Goal: Task Accomplishment & Management: Use online tool/utility

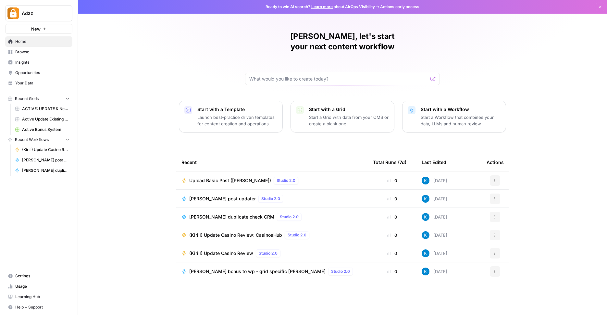
click at [53, 131] on span "Active Bonus System" at bounding box center [45, 130] width 47 height 6
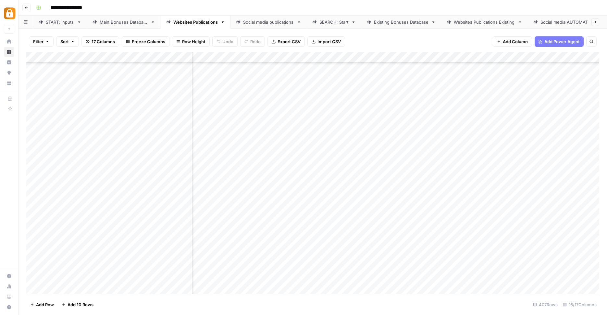
scroll to position [4267, 0]
click at [133, 24] on div "Main Bonuses Database" at bounding box center [124, 22] width 48 height 6
click at [398, 269] on div "Add Column" at bounding box center [312, 173] width 573 height 243
click at [401, 267] on div "Add Column" at bounding box center [312, 173] width 573 height 243
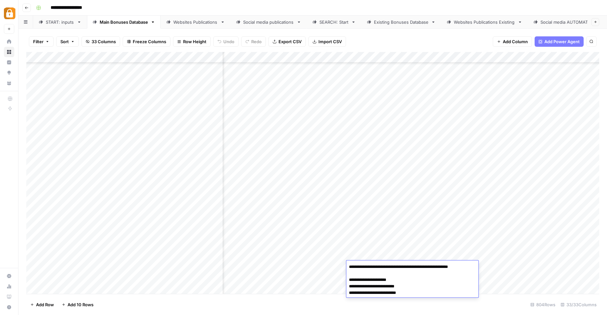
click at [401, 267] on textarea "**********" at bounding box center [412, 279] width 132 height 35
click at [390, 241] on div "Add Column" at bounding box center [312, 173] width 573 height 243
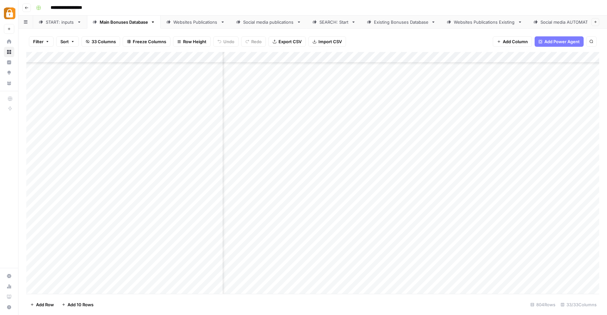
click at [391, 268] on div "Add Column" at bounding box center [312, 173] width 573 height 243
click at [391, 276] on div "Add Column" at bounding box center [312, 173] width 573 height 243
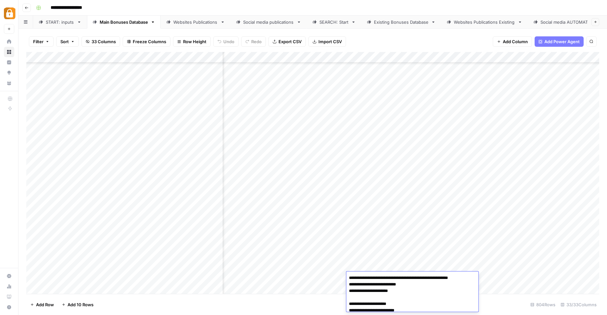
scroll to position [10, 0]
click at [410, 264] on div "Add Column" at bounding box center [312, 173] width 573 height 243
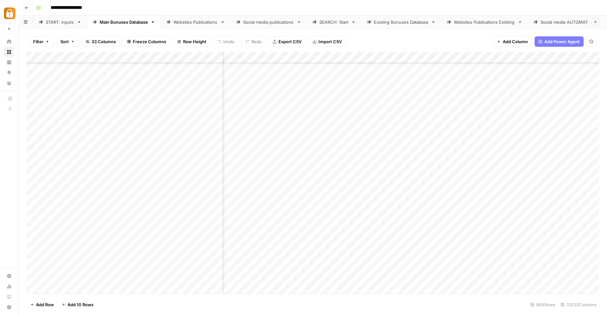
scroll to position [8647, 289]
click at [405, 265] on div "Add Column" at bounding box center [312, 173] width 573 height 243
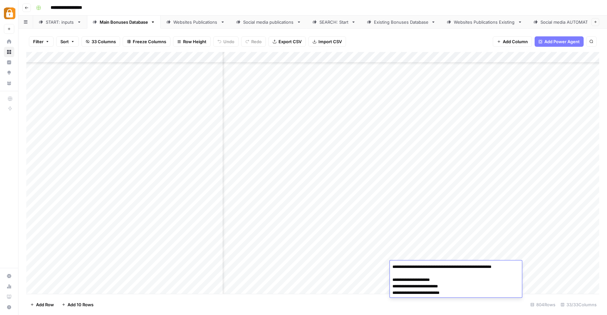
click at [405, 265] on textarea "**********" at bounding box center [456, 279] width 132 height 35
click at [429, 248] on div "Add Column" at bounding box center [312, 173] width 573 height 243
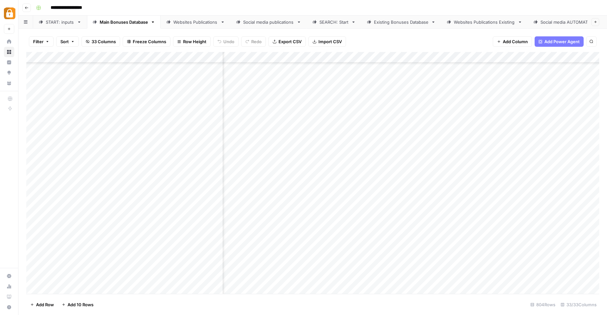
click at [419, 265] on div "Add Column" at bounding box center [312, 173] width 573 height 243
click at [439, 275] on div "Add Column" at bounding box center [312, 173] width 573 height 243
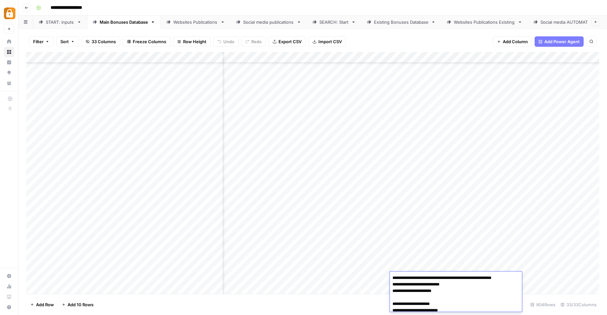
scroll to position [10, 0]
click at [449, 257] on div "Add Column" at bounding box center [312, 173] width 573 height 243
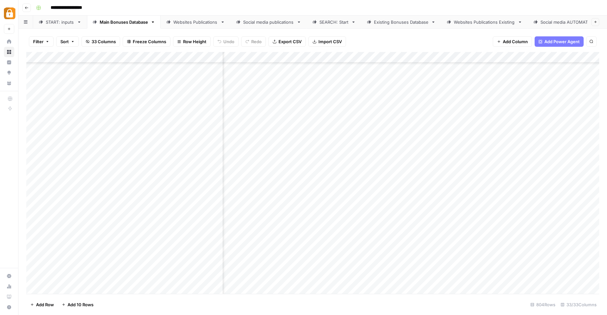
click at [436, 276] on div "Add Column" at bounding box center [312, 173] width 573 height 243
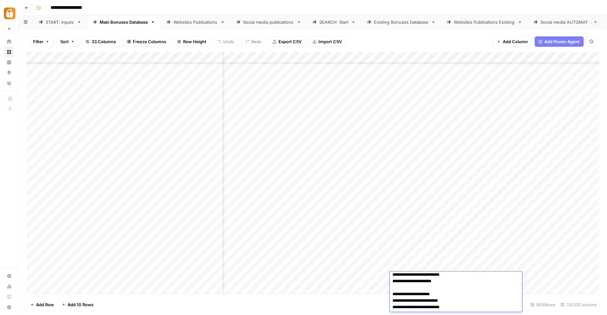
click at [432, 263] on div "Add Column" at bounding box center [312, 173] width 573 height 243
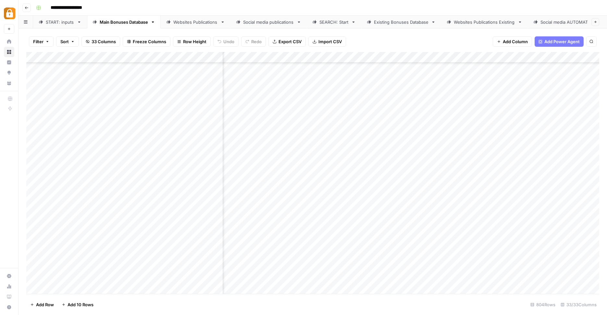
click at [432, 278] on div "Add Column" at bounding box center [312, 173] width 573 height 243
click at [413, 275] on div "Add Column" at bounding box center [312, 173] width 573 height 243
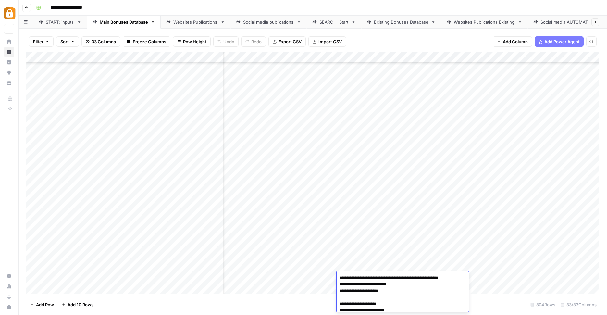
scroll to position [10, 0]
click at [413, 275] on textarea "**********" at bounding box center [402, 287] width 132 height 48
click at [396, 280] on textarea "**********" at bounding box center [402, 287] width 132 height 48
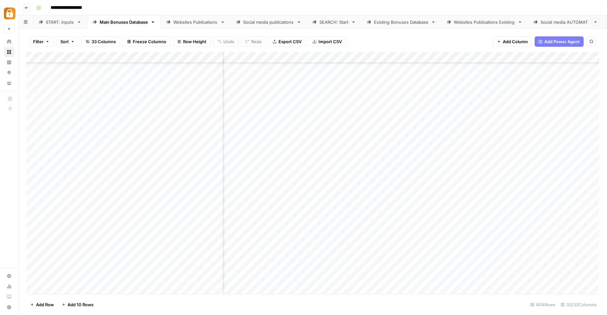
click at [304, 274] on div "Add Column" at bounding box center [312, 173] width 573 height 243
click at [322, 277] on div "Add Column" at bounding box center [312, 173] width 573 height 243
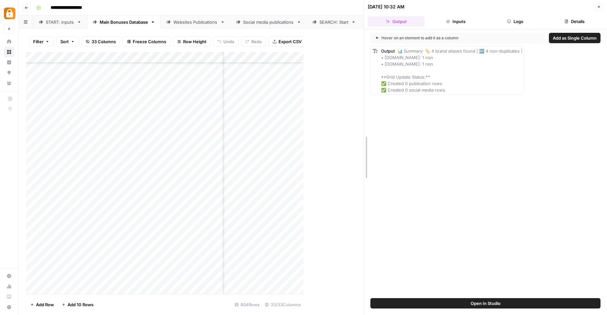
drag, startPoint x: 303, startPoint y: 268, endPoint x: 428, endPoint y: 265, distance: 125.3
click at [428, 265] on div "10/15/25 at 10:32 AM Close Output Inputs Logs Details Hover on an element to ad…" at bounding box center [484, 157] width 243 height 315
click at [313, 55] on div "Add Column" at bounding box center [194, 173] width 337 height 243
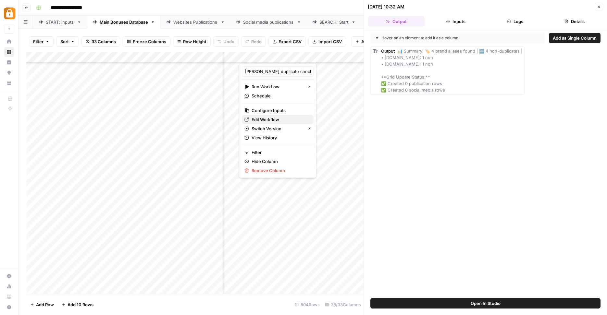
click at [283, 118] on span "Edit Workflow" at bounding box center [279, 119] width 57 height 6
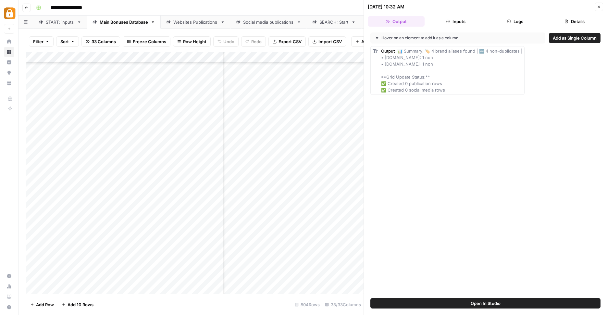
scroll to position [8647, 338]
click at [326, 276] on div "Add Column" at bounding box center [194, 173] width 337 height 243
click at [510, 16] on header "10/15/25 at 10:32 AM Close Output Inputs Logs Details" at bounding box center [485, 14] width 243 height 29
click at [509, 23] on button "Logs" at bounding box center [515, 21] width 57 height 10
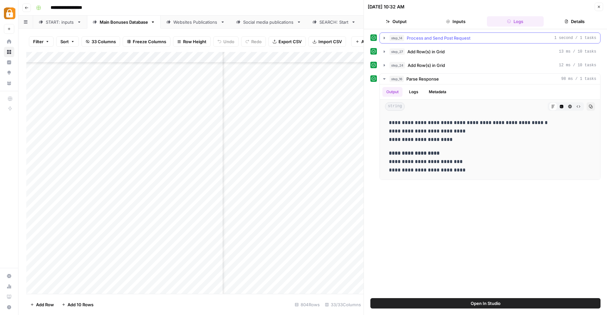
click at [384, 38] on icon "button" at bounding box center [383, 38] width 1 height 2
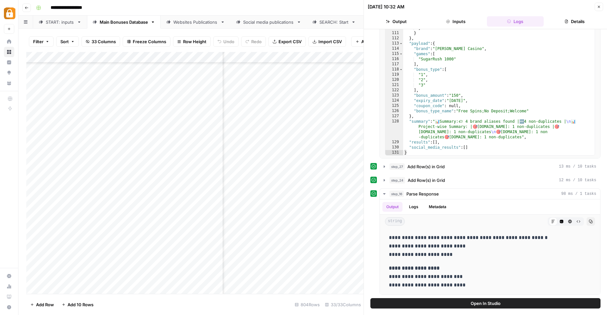
scroll to position [8646, 349]
click at [314, 54] on div "Add Column" at bounding box center [194, 173] width 337 height 243
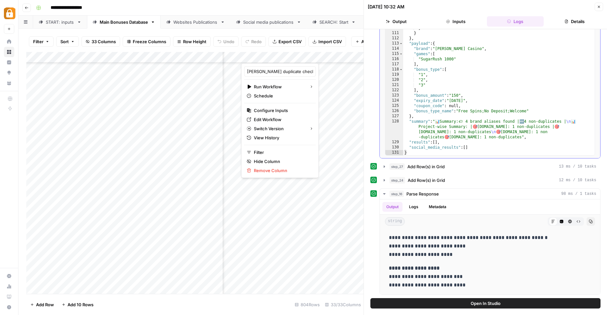
click at [504, 90] on div "} } } , "payload" : { "brand" : "Vera John Casino" , "games" : [ "SugarRush 100…" at bounding box center [498, 94] width 191 height 138
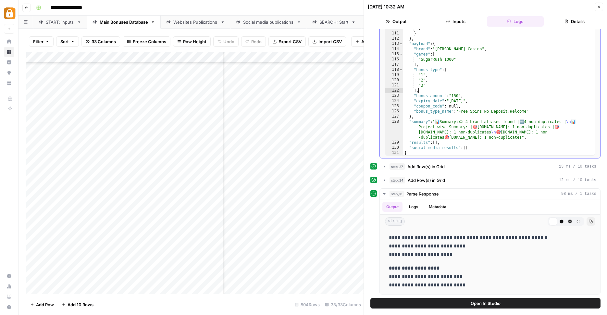
scroll to position [568, 0]
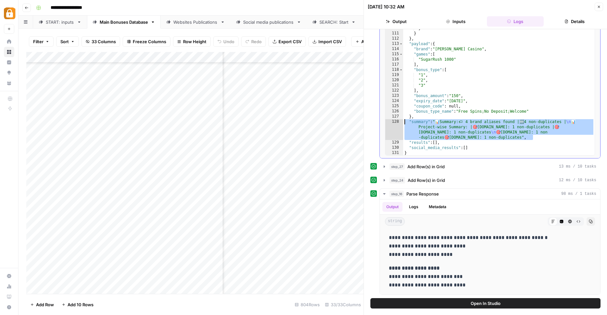
drag, startPoint x: 539, startPoint y: 138, endPoint x: 403, endPoint y: 122, distance: 136.8
click at [403, 123] on div "** 110 111 112 113 114 115 116 117 118 119 120 121 122 123 124 125 126 127 128 …" at bounding box center [490, 91] width 210 height 128
type textarea "**********"
drag, startPoint x: 470, startPoint y: 287, endPoint x: 394, endPoint y: 241, distance: 89.5
click at [394, 241] on div "**********" at bounding box center [490, 261] width 210 height 61
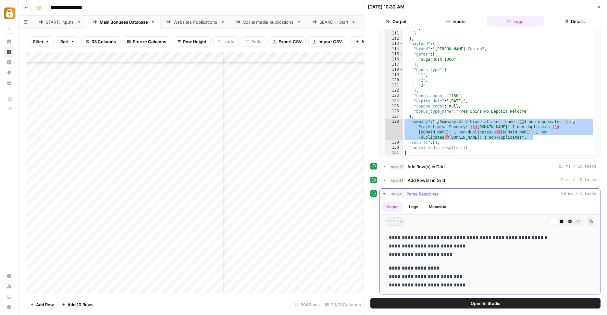
copy div "**********"
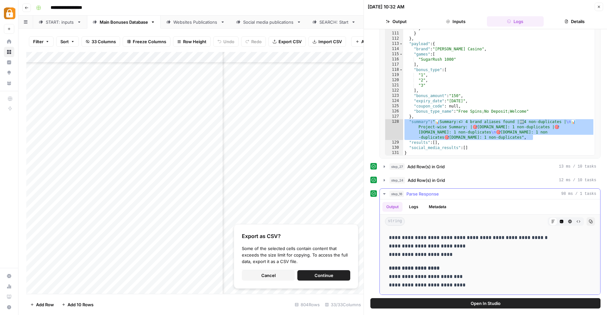
click at [506, 245] on p "**********" at bounding box center [490, 245] width 202 height 25
click at [209, 283] on div "Add Column" at bounding box center [194, 173] width 337 height 243
click at [301, 154] on div "Add Column" at bounding box center [194, 173] width 337 height 243
click at [265, 279] on button "Cancel" at bounding box center [268, 275] width 53 height 10
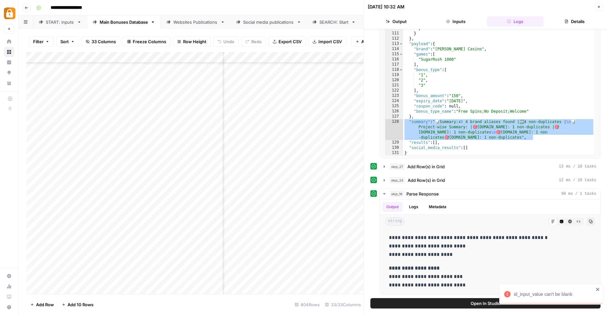
click at [598, 289] on icon "close" at bounding box center [597, 288] width 3 height 3
click at [323, 279] on div "Add Column" at bounding box center [194, 173] width 337 height 243
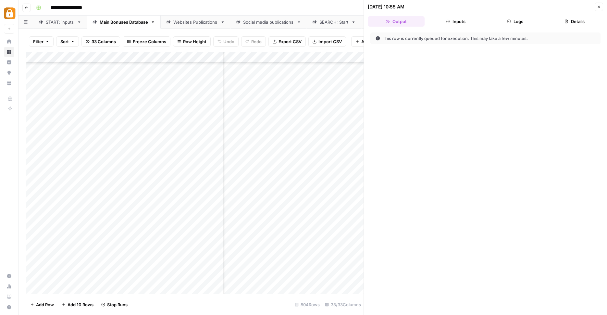
scroll to position [8646, 406]
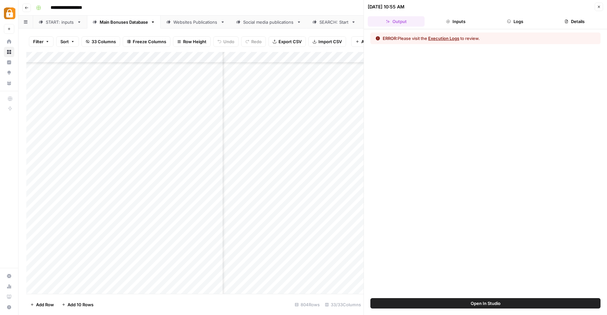
click at [520, 14] on header "10/15/25 at 10:55 AM Close Output Inputs Logs Details" at bounding box center [485, 14] width 243 height 29
click at [509, 24] on button "Logs" at bounding box center [515, 21] width 57 height 10
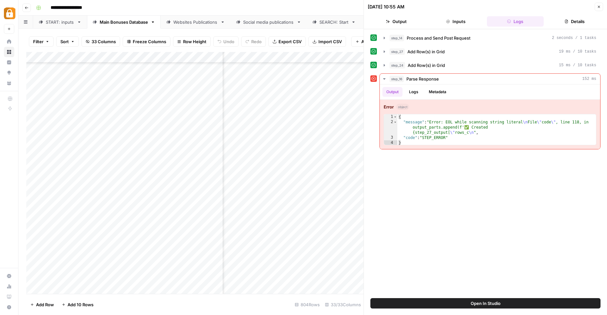
scroll to position [8647, 366]
click at [307, 276] on div "Add Column" at bounding box center [194, 173] width 337 height 243
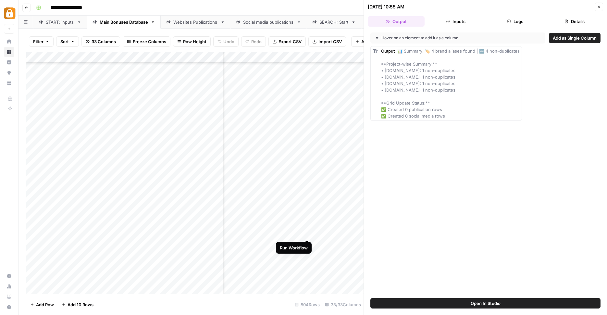
scroll to position [8647, 388]
click at [332, 279] on div "Add Column" at bounding box center [194, 173] width 337 height 243
click at [341, 255] on div "Add Column" at bounding box center [194, 173] width 337 height 243
click at [341, 251] on div "Add Column" at bounding box center [194, 173] width 337 height 243
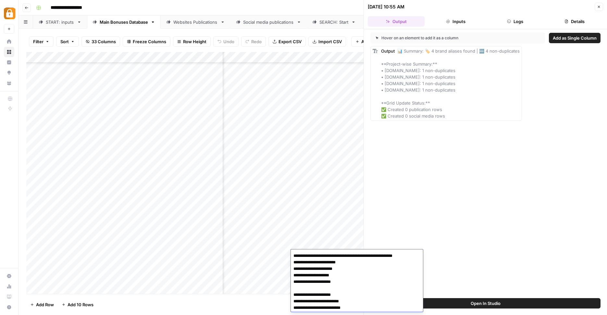
scroll to position [1, 0]
click at [389, 206] on div "Hover on an element to add it as a column Add as Single Column Output 📊 Summary…" at bounding box center [485, 163] width 243 height 269
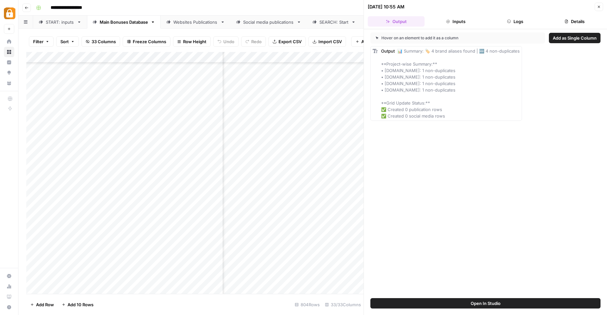
click at [334, 275] on div "Add Column" at bounding box center [194, 173] width 337 height 243
click at [334, 239] on div "Add Column" at bounding box center [194, 173] width 337 height 243
click at [387, 197] on div "Hover on an element to add it as a column Add as Single Column Output 📊 Summary…" at bounding box center [485, 163] width 243 height 269
click at [264, 245] on div "Add Column" at bounding box center [194, 173] width 337 height 243
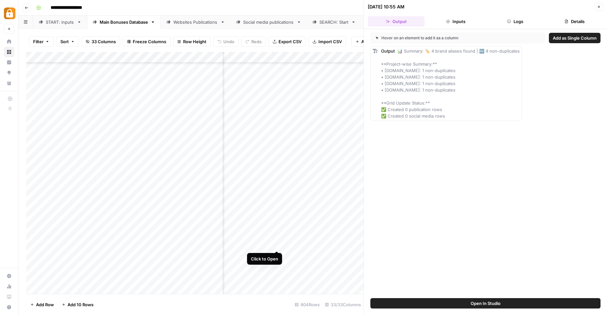
click at [275, 245] on div "Add Column" at bounding box center [194, 173] width 337 height 243
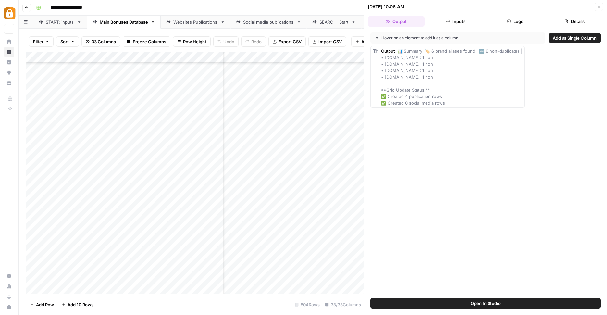
click at [275, 274] on div "Add Column" at bounding box center [194, 173] width 337 height 243
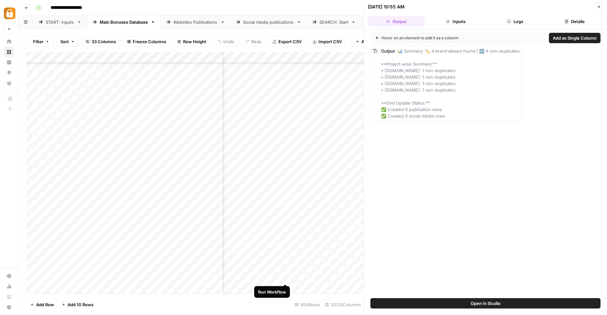
click at [286, 277] on div "Add Column" at bounding box center [194, 173] width 337 height 243
click at [284, 277] on div "Add Column" at bounding box center [194, 173] width 337 height 243
click at [283, 279] on div "Add Column" at bounding box center [194, 173] width 337 height 243
click at [321, 277] on div "Add Column" at bounding box center [194, 173] width 337 height 243
click at [325, 262] on div "Add Column" at bounding box center [194, 173] width 337 height 243
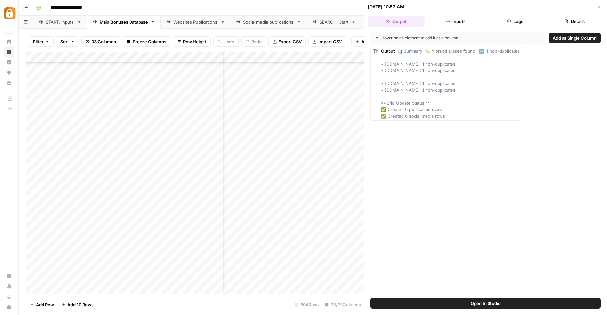
click at [325, 262] on div "Add Column" at bounding box center [194, 173] width 337 height 243
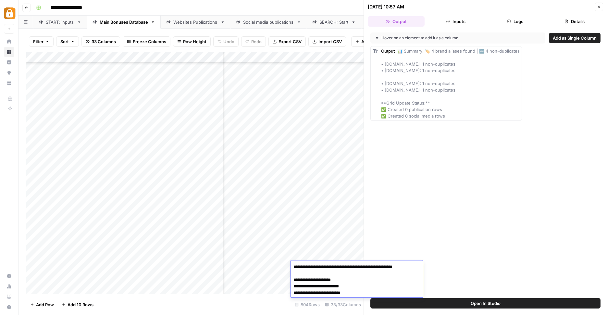
click at [280, 260] on div "Add Column" at bounding box center [194, 173] width 337 height 243
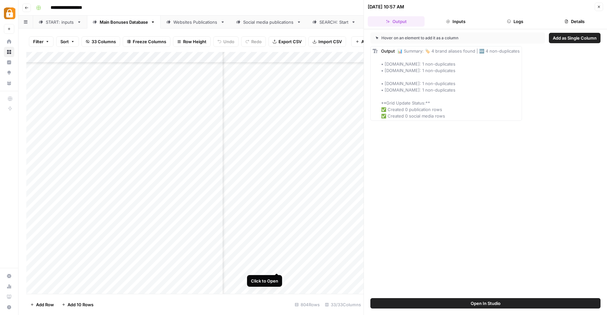
click at [275, 265] on div "Add Column" at bounding box center [194, 173] width 337 height 243
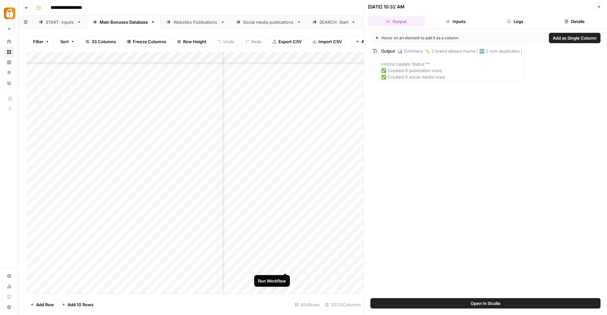
click at [286, 266] on div "Add Column" at bounding box center [194, 173] width 337 height 243
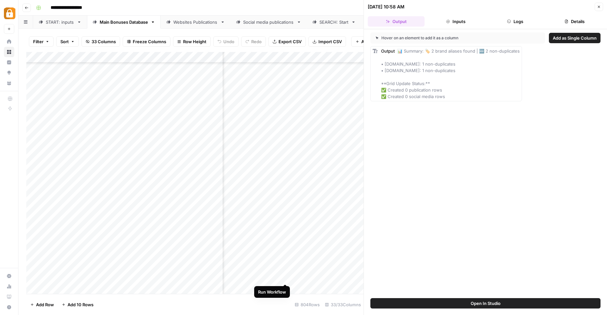
click at [286, 277] on div "Add Column" at bounding box center [194, 173] width 337 height 243
click at [312, 276] on div "Add Column" at bounding box center [194, 173] width 337 height 243
click at [274, 277] on div "Add Column" at bounding box center [194, 173] width 337 height 243
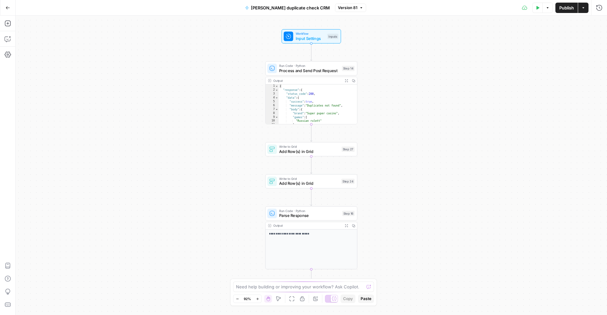
click at [346, 11] on button "Version 81" at bounding box center [350, 8] width 31 height 8
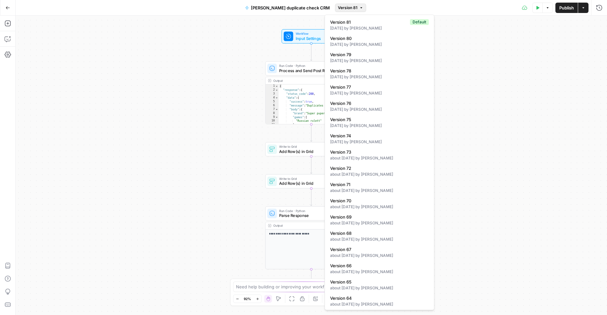
click at [481, 51] on div "Workflow Input Settings Inputs Run Code · Python Process and Send Post Request …" at bounding box center [311, 165] width 591 height 299
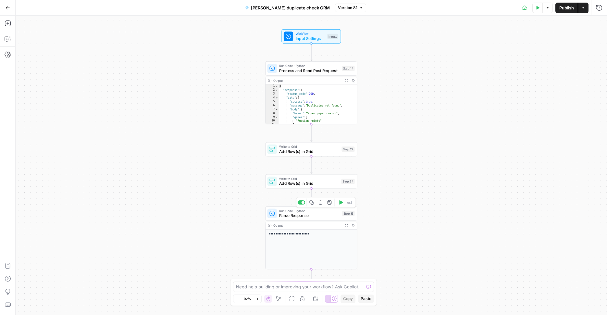
click at [305, 217] on span "Parse Response" at bounding box center [309, 215] width 61 height 6
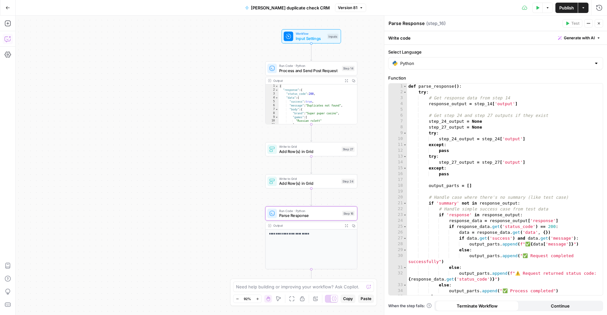
click at [10, 38] on icon "button" at bounding box center [8, 39] width 6 height 6
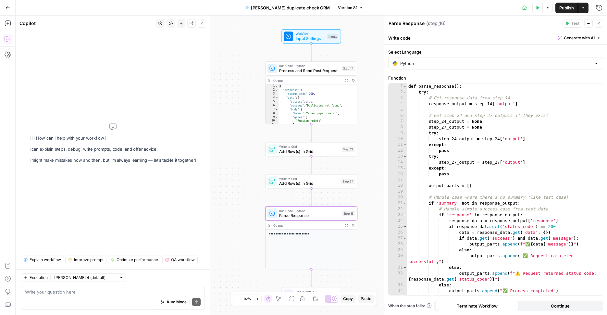
click at [72, 293] on textarea at bounding box center [113, 291] width 176 height 6
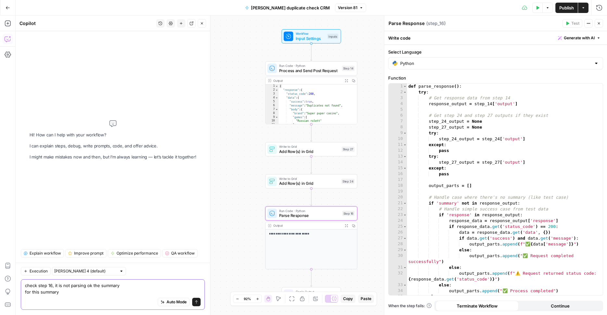
scroll to position [6, 0]
paste textarea ""summary": "📊 Summary: 🏷️ 4 brand aliases found | 🆕 4 non-duplicates | \n📊 Proj…"
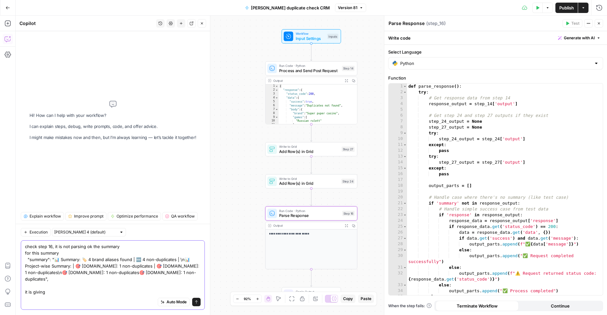
paste textarea "Summary: 🏷️ 4 brand aliases found | 🆕 4 non-duplicates | • thaicasinocenter.org…"
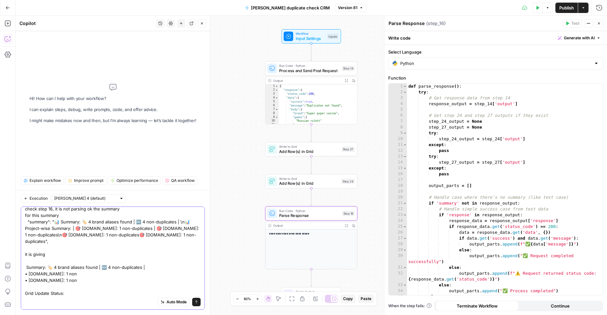
scroll to position [10, 0]
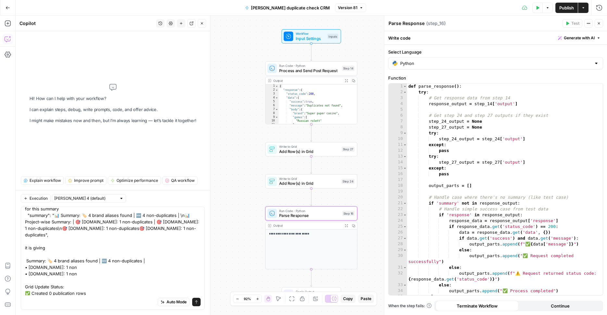
click at [111, 295] on div "Auto Mode Send" at bounding box center [113, 302] width 176 height 14
click at [111, 293] on textarea "check step 16, it is not parsing ok the summary for this summary "summary": "📊 …" at bounding box center [113, 251] width 176 height 104
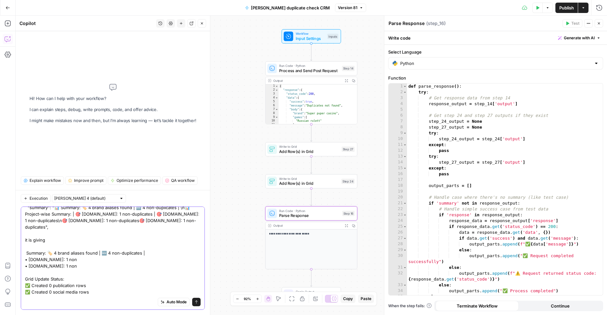
click at [118, 268] on textarea "check step 16, it is not parsing ok the summary for this summary "summary": "📊 …" at bounding box center [113, 243] width 176 height 104
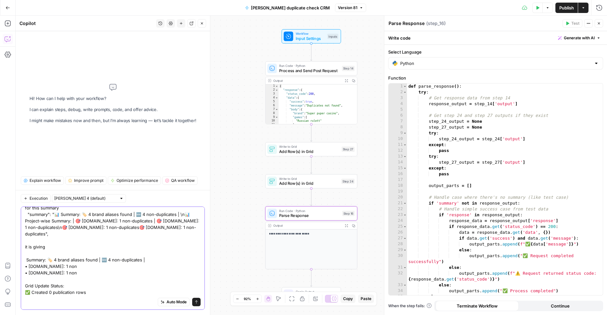
scroll to position [12, 0]
drag, startPoint x: 93, startPoint y: 234, endPoint x: 63, endPoint y: 233, distance: 29.5
click at [63, 233] on textarea "check step 16, it is not parsing ok the summary for this summary "summary": "📊 …" at bounding box center [113, 256] width 176 height 117
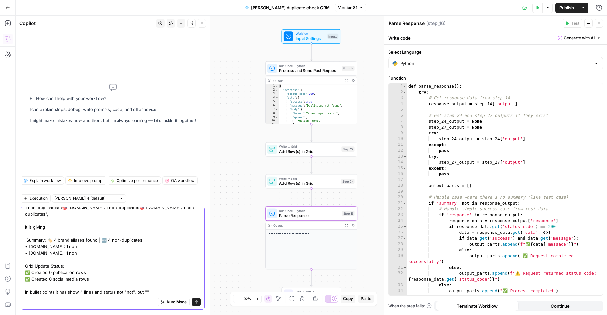
click at [145, 269] on textarea "check step 16, it is not parsing ok the summary for this summary "summary": "📊 …" at bounding box center [113, 236] width 176 height 117
paste textarea "non-duplicates"
type textarea "check step 16, it is not parsing ok the summary for this summary "summary": "📊 …"
click at [195, 300] on icon "submit" at bounding box center [196, 302] width 4 height 4
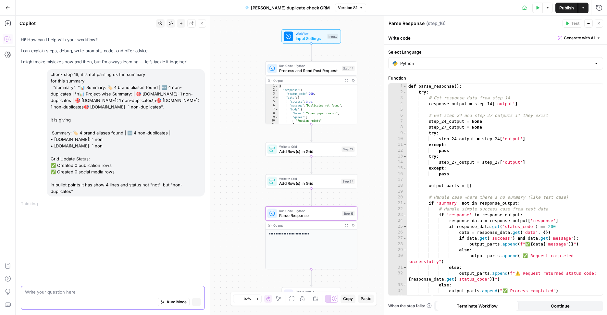
scroll to position [0, 0]
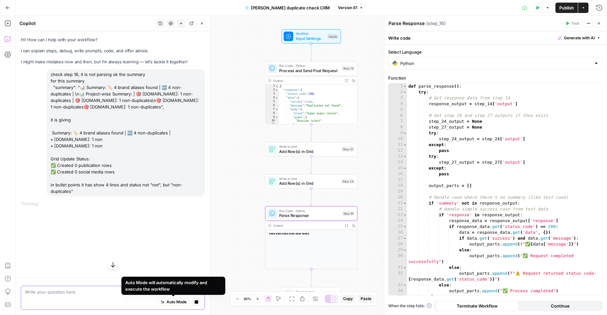
click at [181, 302] on span "Auto Mode" at bounding box center [176, 302] width 20 height 6
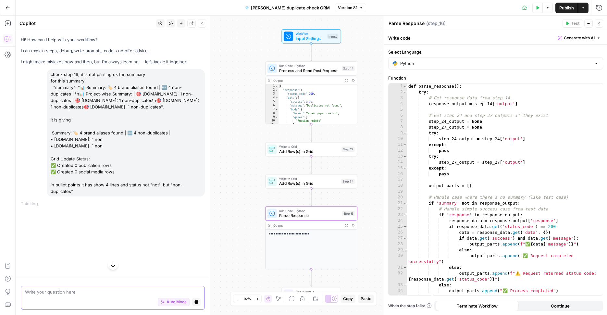
click at [180, 302] on span "Auto Mode" at bounding box center [176, 302] width 20 height 6
click at [149, 296] on div "Auto Mode Stop generating" at bounding box center [113, 302] width 176 height 14
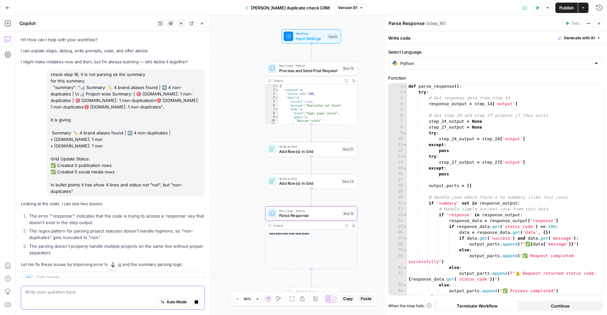
click at [198, 303] on icon "button" at bounding box center [196, 302] width 4 height 4
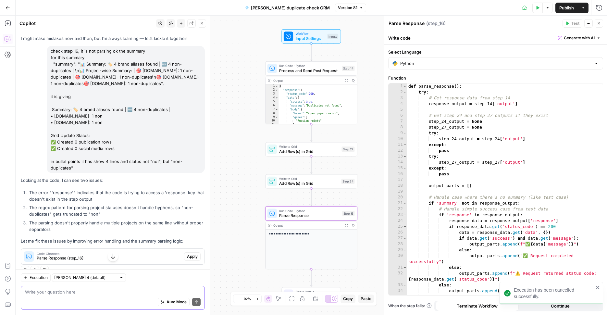
scroll to position [60, 0]
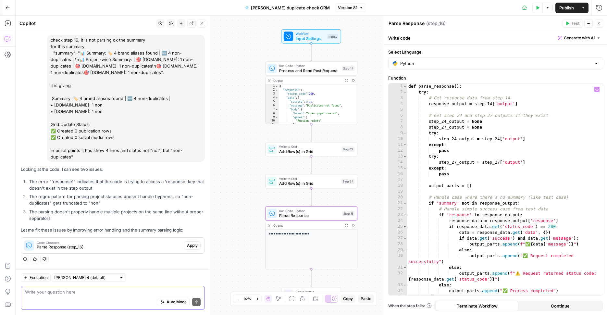
click at [518, 153] on div "def parse_response ( ) : try : # Get response data from step 14 response_output…" at bounding box center [505, 194] width 196 height 223
type textarea "**********"
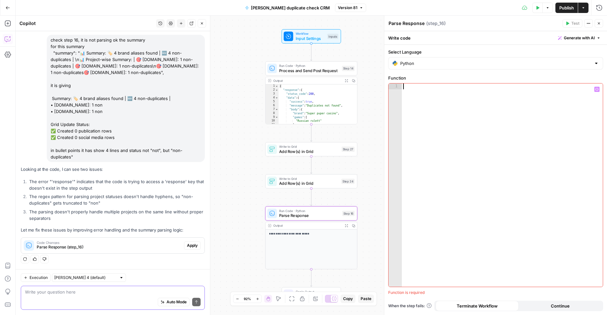
scroll to position [71, 0]
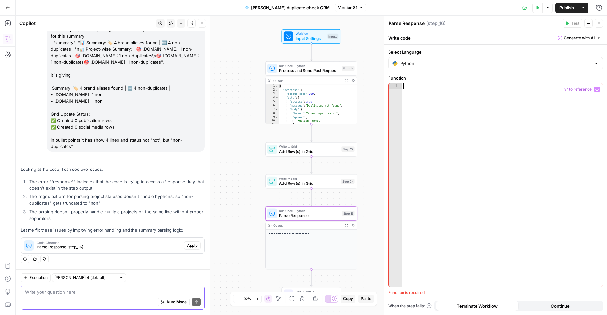
type textarea "**********"
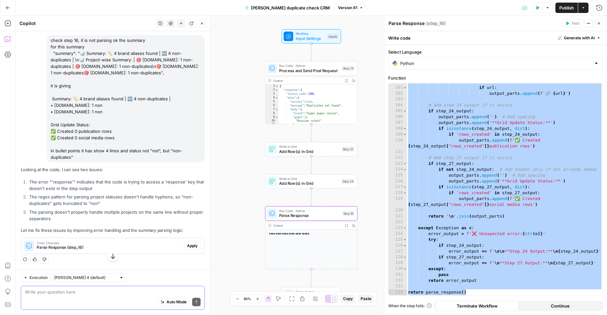
scroll to position [0, 0]
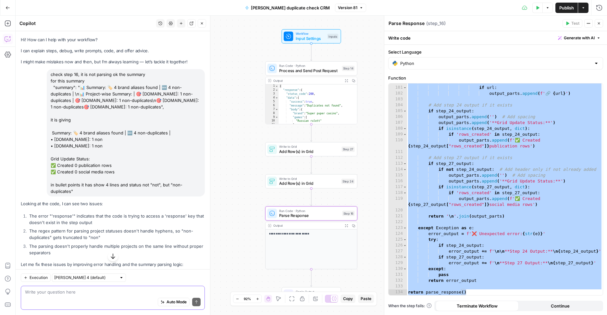
drag, startPoint x: 89, startPoint y: 149, endPoint x: 49, endPoint y: 69, distance: 88.9
click at [49, 69] on div "Hi! How can I help with your workflow? I can explain steps, debug, write prompt…" at bounding box center [113, 167] width 194 height 272
click at [120, 162] on div "check step 16, it is not parsing ok the summary for this summary "summary": "📊 …" at bounding box center [126, 132] width 158 height 127
drag, startPoint x: 90, startPoint y: 212, endPoint x: 18, endPoint y: 83, distance: 147.1
click at [18, 81] on div "Hi! How can I help with your workflow? I can explain steps, debug, write prompt…" at bounding box center [113, 167] width 194 height 272
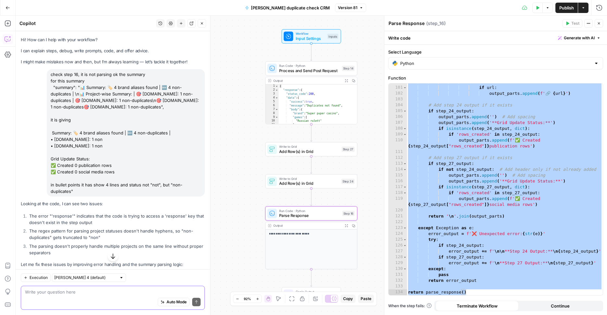
copy div "for this summary "summary": "📊 Summary: 🏷️ 4 brand aliases found | 🆕 4 non-dupl…"
click at [475, 170] on div "for url in urls : if url : output_parts . append ( f' 🔗 { url } ' ) # Add step …" at bounding box center [505, 190] width 196 height 223
paste textarea "**********"
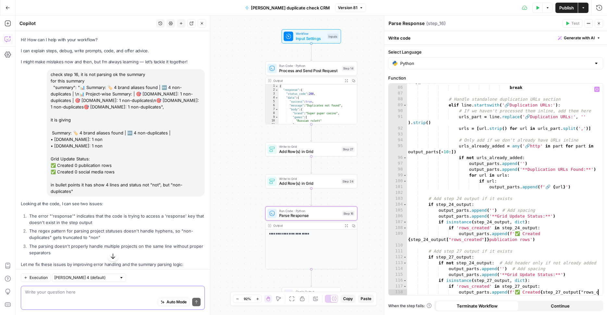
scroll to position [565, 0]
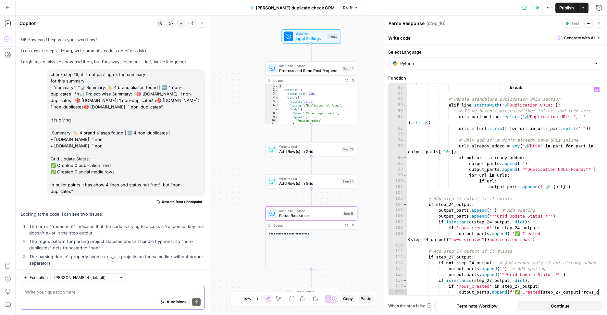
click at [516, 74] on div "**********" at bounding box center [495, 180] width 223 height 270
click at [566, 5] on span "Publish" at bounding box center [566, 8] width 15 height 6
click at [477, 177] on div "output_parts . append ( f' 🔗 { dup_url } ' ) break # Handle standalone duplicat…" at bounding box center [505, 187] width 196 height 229
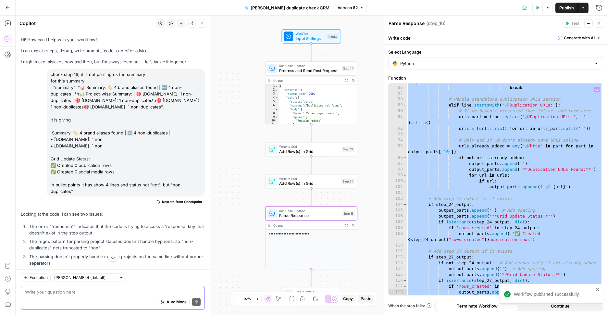
paste textarea
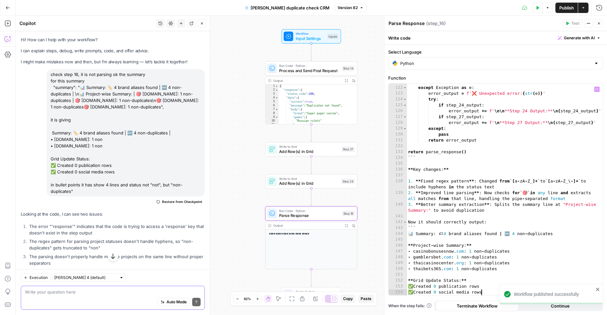
scroll to position [799, 0]
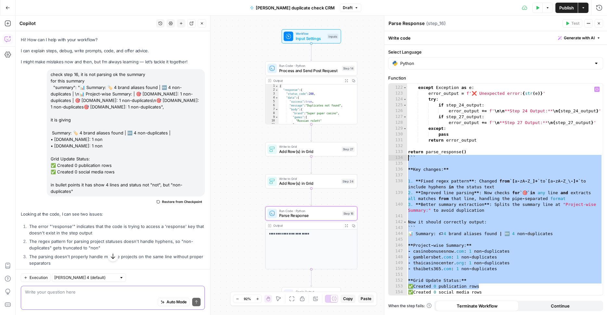
drag, startPoint x: 502, startPoint y: 287, endPoint x: 404, endPoint y: 158, distance: 162.5
click at [404, 158] on div "**********" at bounding box center [495, 189] width 214 height 212
type textarea "***"
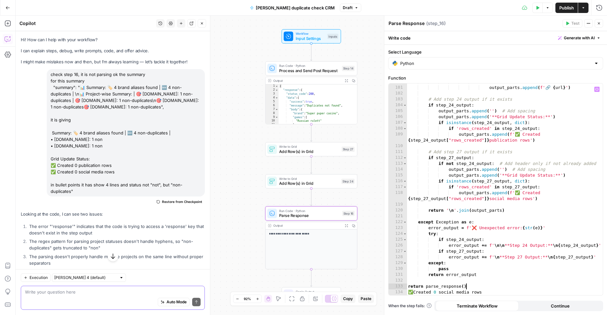
scroll to position [664, 0]
click at [446, 290] on div "if url : output_parts . append ( f' 🔗 { url } ' ) # Add step 24 output if it ex…" at bounding box center [505, 190] width 196 height 223
type textarea "**********"
click at [446, 290] on div "if url : output_parts . append ( f' 🔗 { url } ' ) # Add step 24 output if it ex…" at bounding box center [505, 190] width 196 height 223
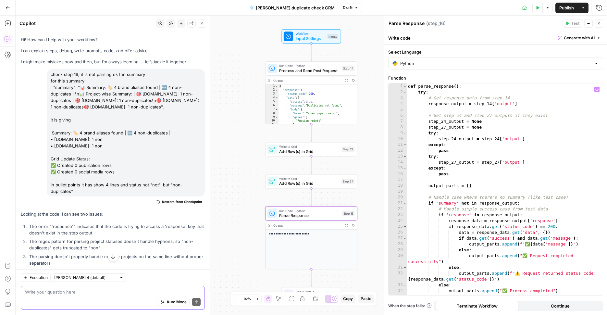
scroll to position [0, 0]
click at [566, 7] on span "Publish" at bounding box center [566, 8] width 15 height 6
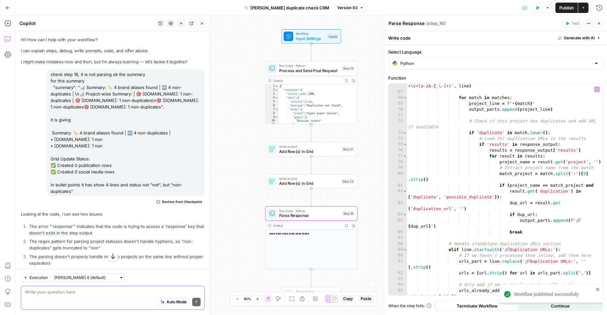
scroll to position [544, 0]
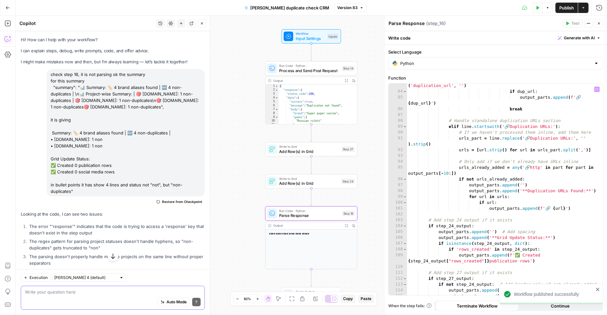
type textarea "**********"
click at [476, 193] on div "dup_url = result . get ( 'duplication_url' , '' ) if dup_url : output_parts . a…" at bounding box center [505, 191] width 196 height 229
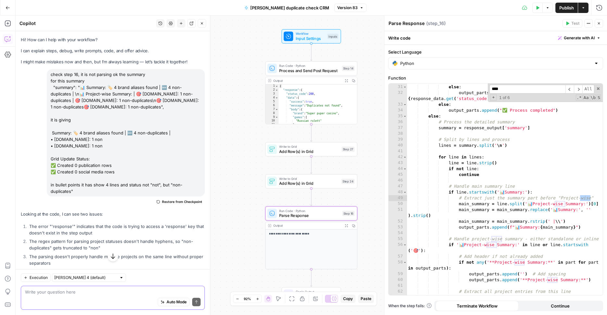
type input "****"
click at [516, 204] on div "output_parts . append ( "✅ Request completed successfully" ) else : output_part…" at bounding box center [505, 186] width 196 height 229
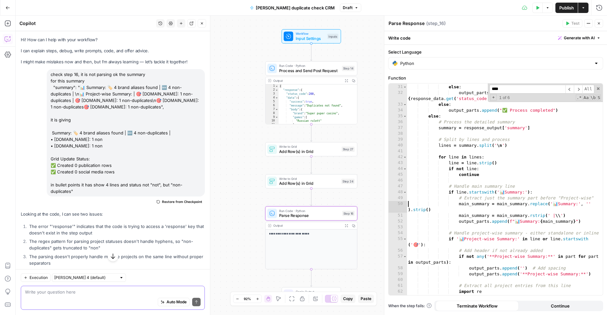
click at [557, 7] on button "Publish" at bounding box center [566, 8] width 22 height 10
click at [515, 124] on div "output_parts . append ( "✅ Request completed successfully" ) else : output_part…" at bounding box center [505, 189] width 196 height 235
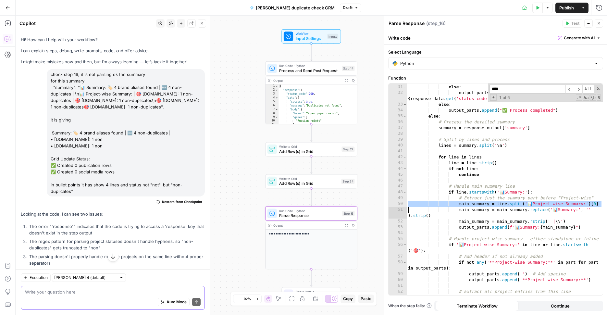
click at [517, 170] on div "output_parts . append ( "✅ Request completed successfully" ) else : output_part…" at bounding box center [505, 186] width 196 height 229
click at [568, 9] on span "Publish" at bounding box center [566, 8] width 15 height 6
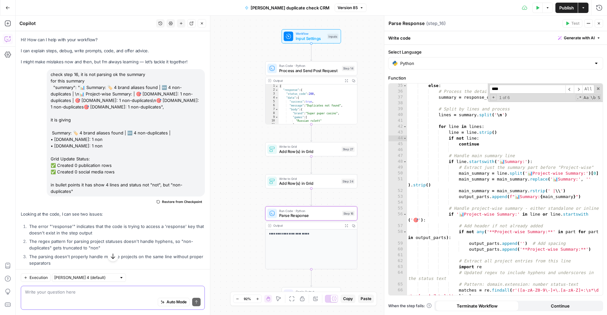
scroll to position [231, 0]
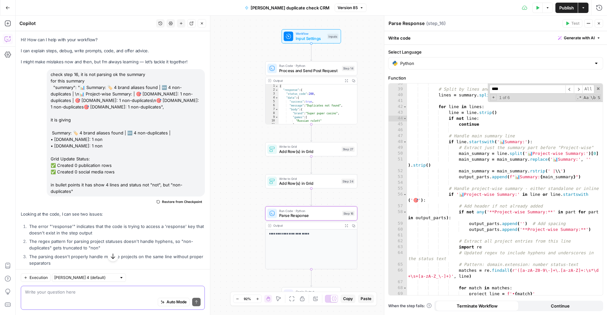
click at [480, 230] on div "# Split by lines and process lines = summary . split ( ' \n ' ) for line in lin…" at bounding box center [505, 191] width 196 height 223
type textarea "**********"
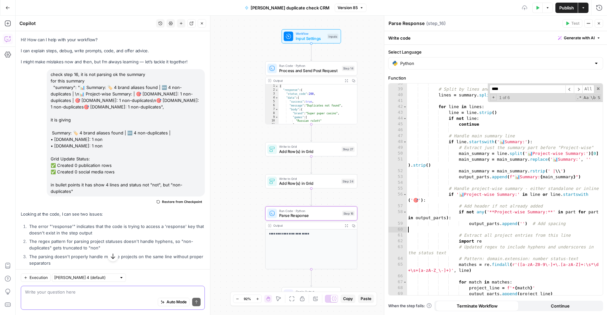
type textarea "**********"
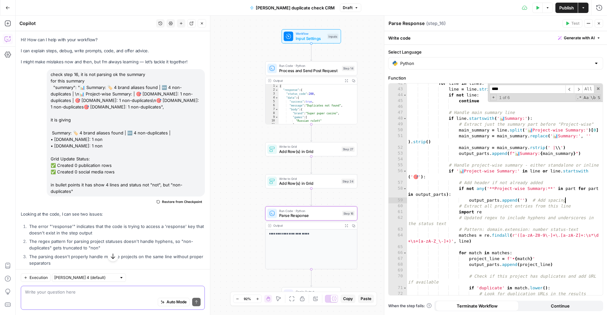
scroll to position [258, 0]
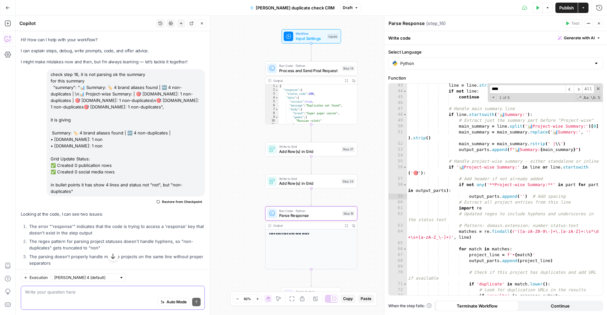
click at [561, 7] on span "Publish" at bounding box center [566, 8] width 15 height 6
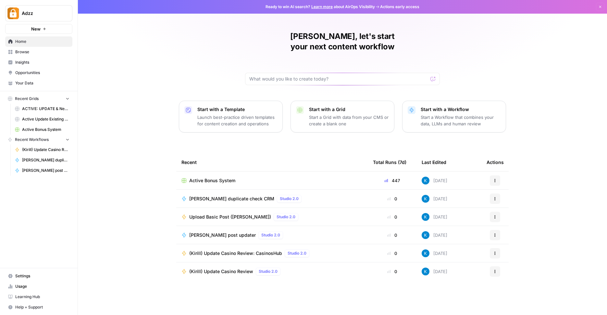
click at [50, 278] on span "Settings" at bounding box center [42, 276] width 54 height 6
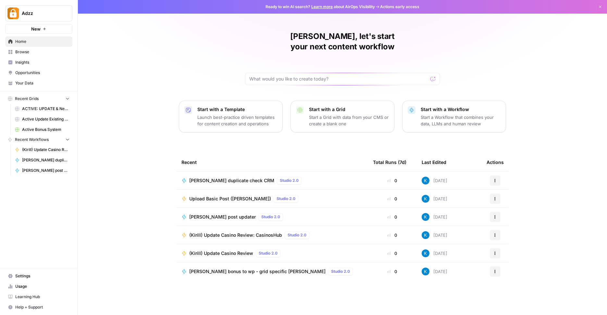
click at [47, 132] on span "Active Bonus System" at bounding box center [45, 130] width 47 height 6
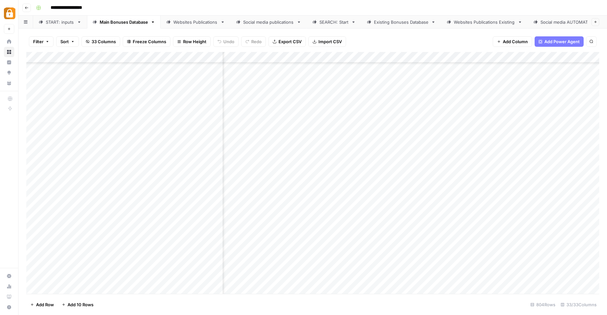
scroll to position [8647, 343]
click at [425, 277] on div "Add Column" at bounding box center [312, 173] width 573 height 243
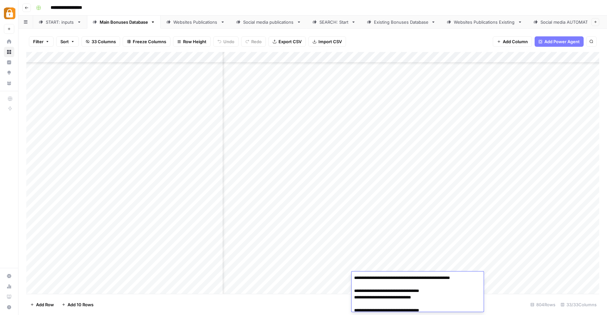
scroll to position [36, 0]
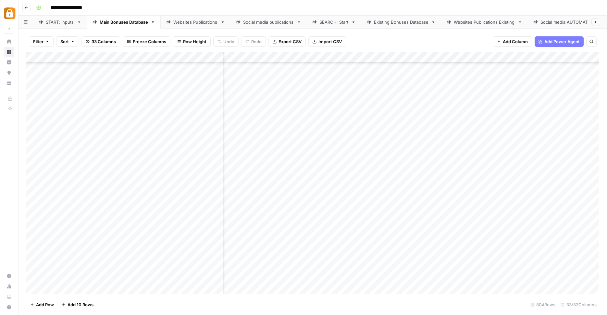
click at [407, 270] on div "Add Column" at bounding box center [312, 173] width 573 height 243
click at [407, 274] on div "Add Column" at bounding box center [312, 173] width 573 height 243
click at [417, 245] on div "Add Column" at bounding box center [312, 173] width 573 height 243
click at [346, 276] on div "Add Column" at bounding box center [312, 173] width 573 height 243
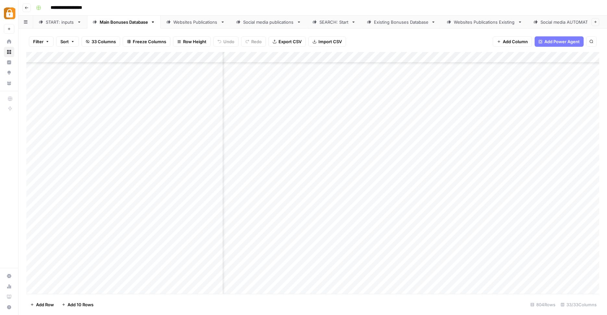
click at [389, 276] on div "Add Column" at bounding box center [312, 173] width 573 height 243
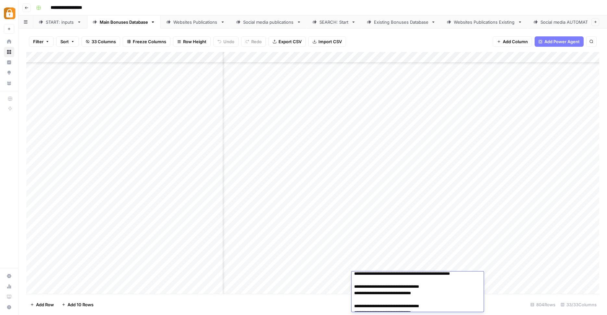
scroll to position [3, 0]
drag, startPoint x: 392, startPoint y: 295, endPoint x: 358, endPoint y: 292, distance: 34.8
click at [358, 292] on textarea "**********" at bounding box center [417, 307] width 132 height 74
click at [309, 277] on div "Add Column" at bounding box center [312, 173] width 573 height 243
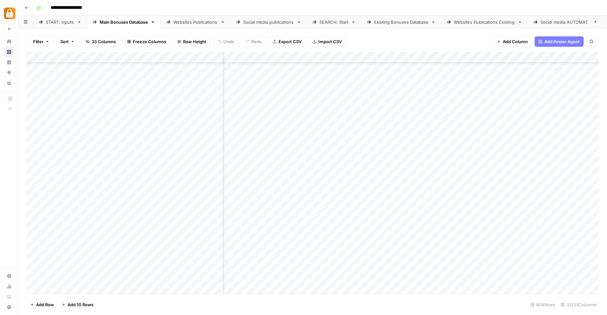
click at [309, 277] on div "Add Column" at bounding box center [312, 173] width 573 height 243
type textarea "**********"
click at [342, 270] on div "Add Column" at bounding box center [312, 173] width 573 height 243
click at [349, 274] on div "Add Column" at bounding box center [312, 173] width 573 height 243
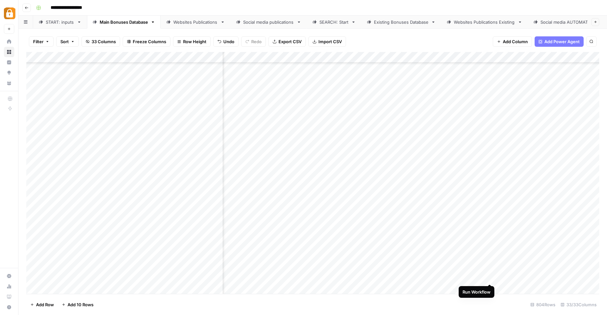
click at [489, 275] on div "Add Column" at bounding box center [312, 173] width 573 height 243
click at [435, 277] on div "Add Column" at bounding box center [312, 173] width 573 height 243
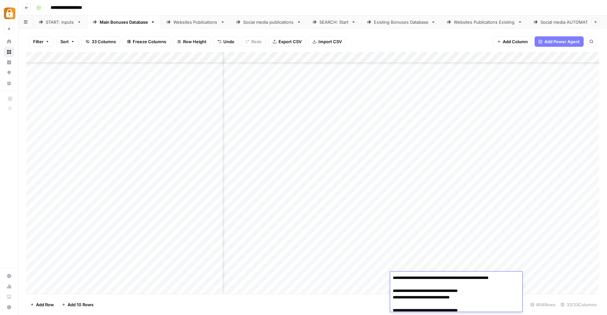
scroll to position [36, 0]
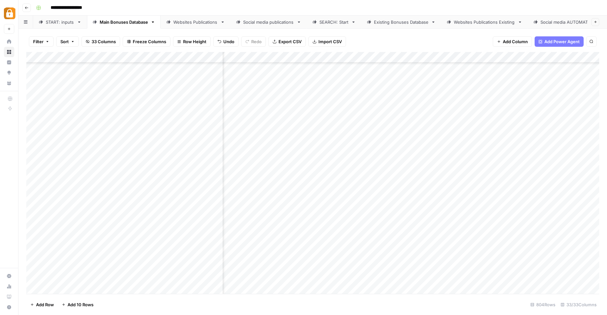
click at [450, 269] on div "Add Column" at bounding box center [312, 173] width 573 height 243
click at [365, 278] on div "Add Column" at bounding box center [312, 173] width 573 height 243
type textarea "**********"
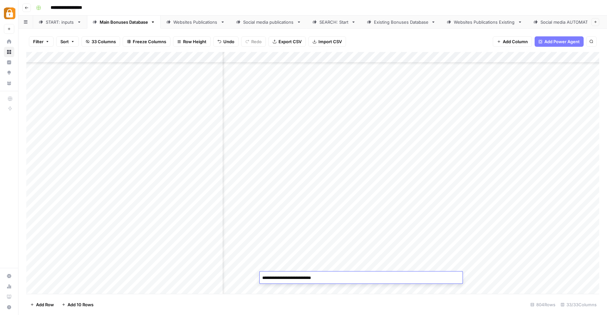
click at [384, 264] on div "Add Column" at bounding box center [312, 173] width 573 height 243
click at [203, 24] on div "Websites Publications" at bounding box center [195, 22] width 44 height 6
click at [91, 275] on div "Add Column" at bounding box center [312, 173] width 573 height 243
click at [79, 273] on div "Add Column" at bounding box center [312, 173] width 573 height 243
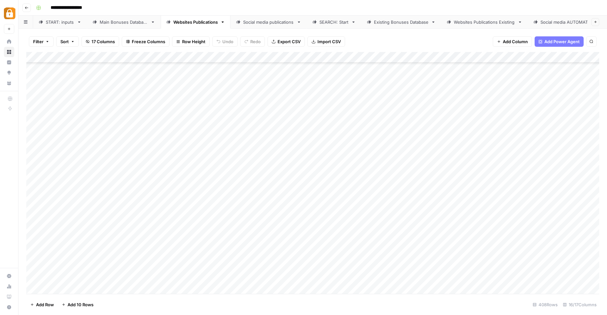
drag, startPoint x: 78, startPoint y: 274, endPoint x: 550, endPoint y: 280, distance: 472.1
click at [550, 280] on div "Add Column" at bounding box center [312, 173] width 573 height 243
drag, startPoint x: 573, startPoint y: 274, endPoint x: 413, endPoint y: 272, distance: 159.6
click at [413, 272] on div "Add Column" at bounding box center [312, 173] width 573 height 243
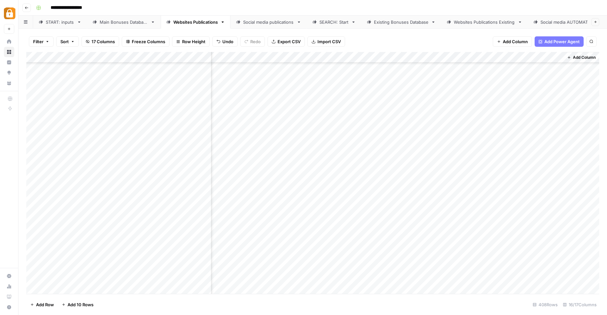
click at [523, 272] on div "Add Column" at bounding box center [312, 173] width 573 height 243
drag, startPoint x: 582, startPoint y: 274, endPoint x: 473, endPoint y: 273, distance: 109.0
click at [473, 273] on div "Add Column" at bounding box center [312, 173] width 573 height 243
drag, startPoint x: 400, startPoint y: 276, endPoint x: 492, endPoint y: 282, distance: 91.7
click at [492, 282] on div "Add Column" at bounding box center [312, 173] width 573 height 243
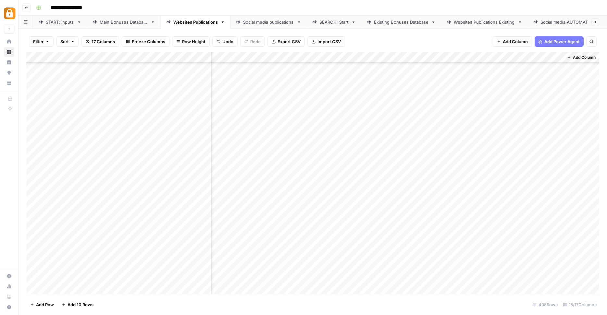
scroll to position [4279, 447]
click at [36, 277] on div "Add Column" at bounding box center [312, 173] width 573 height 243
click at [49, 301] on span "Delete 1 Row" at bounding box center [43, 304] width 26 height 6
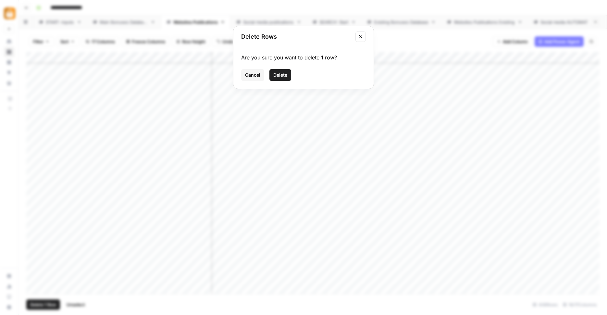
click at [281, 75] on span "Delete" at bounding box center [280, 75] width 14 height 6
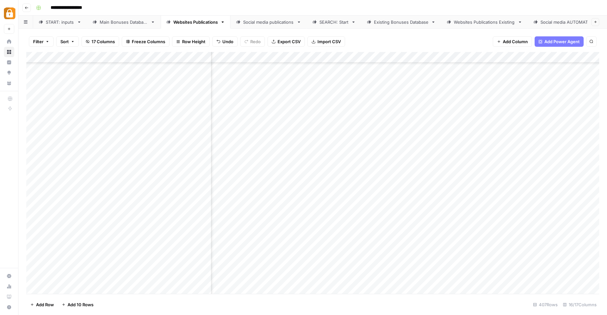
click at [129, 21] on div "Main Bonuses Database" at bounding box center [124, 22] width 48 height 6
click at [544, 278] on div "Add Column" at bounding box center [312, 173] width 573 height 243
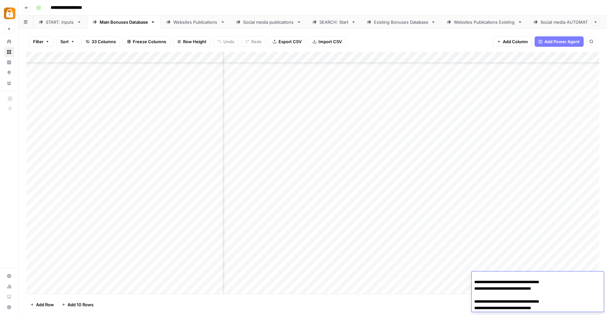
scroll to position [36, 0]
click at [505, 290] on textarea "**********" at bounding box center [537, 274] width 132 height 74
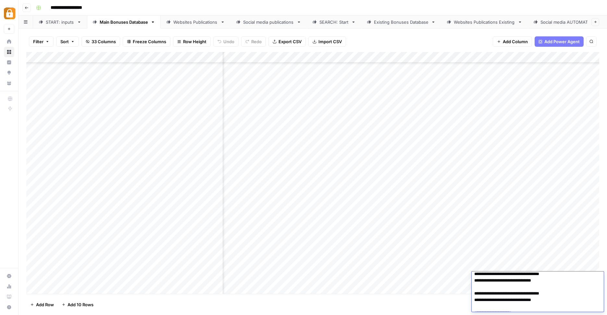
scroll to position [16, 0]
click at [502, 282] on textarea "**********" at bounding box center [537, 295] width 132 height 74
drag, startPoint x: 513, startPoint y: 282, endPoint x: 479, endPoint y: 280, distance: 34.1
click at [479, 280] on textarea "**********" at bounding box center [537, 295] width 132 height 74
click at [522, 285] on textarea "**********" at bounding box center [537, 295] width 132 height 74
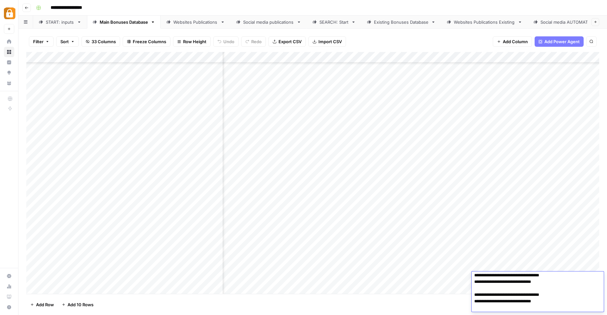
drag, startPoint x: 512, startPoint y: 283, endPoint x: 478, endPoint y: 280, distance: 33.8
click at [478, 280] on textarea "**********" at bounding box center [537, 295] width 132 height 74
click at [468, 258] on div "Add Column" at bounding box center [312, 173] width 573 height 243
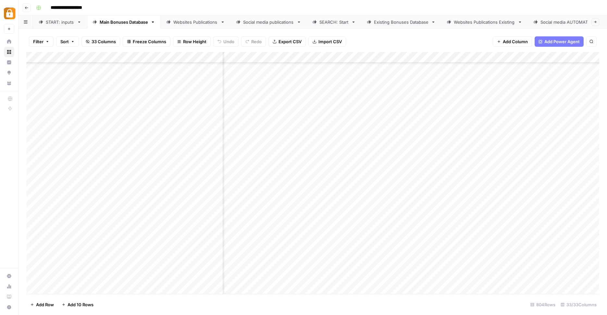
scroll to position [8647, 0]
click at [382, 266] on div "Add Column" at bounding box center [312, 173] width 573 height 243
click at [564, 267] on div "Add Column" at bounding box center [312, 173] width 573 height 243
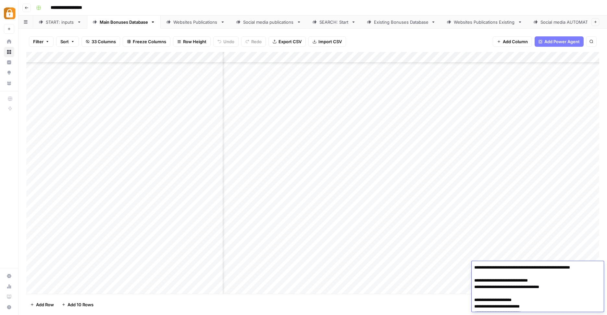
scroll to position [6, 0]
click at [566, 180] on div "Add Column" at bounding box center [312, 173] width 573 height 243
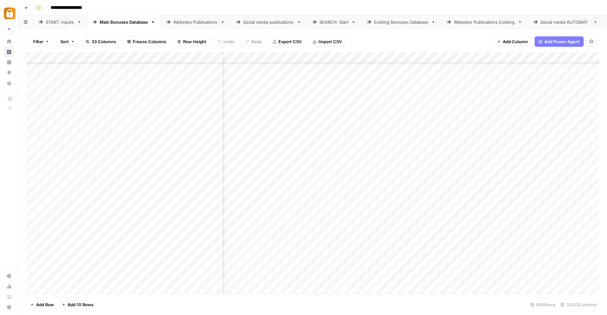
click at [565, 277] on div "Add Column" at bounding box center [312, 173] width 573 height 243
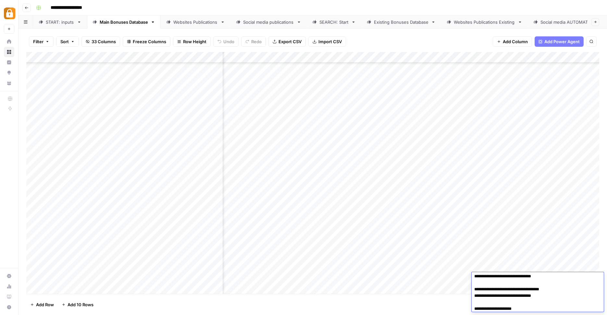
scroll to position [22, 0]
click at [293, 278] on div "Add Column" at bounding box center [312, 173] width 573 height 243
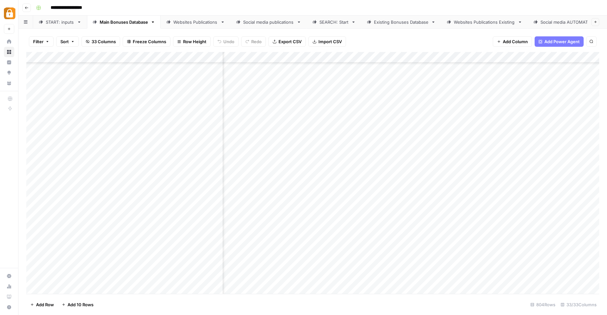
click at [293, 278] on div "Add Column" at bounding box center [312, 173] width 573 height 243
click at [311, 278] on textarea "**********" at bounding box center [278, 278] width 203 height 9
click at [542, 273] on div "Add Column" at bounding box center [312, 173] width 573 height 243
click at [358, 280] on div "Add Column" at bounding box center [312, 173] width 573 height 243
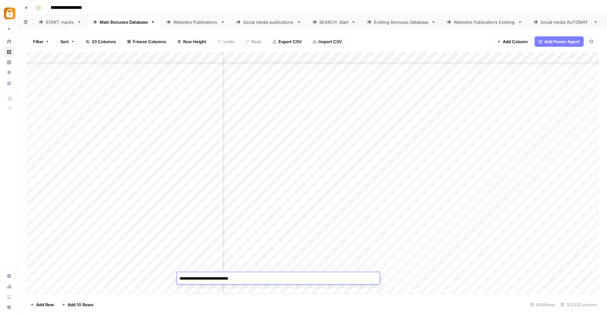
click at [548, 277] on div "Add Column" at bounding box center [312, 173] width 573 height 243
click at [547, 256] on div "Add Column" at bounding box center [312, 173] width 573 height 243
click at [540, 277] on div "Add Column" at bounding box center [312, 173] width 573 height 243
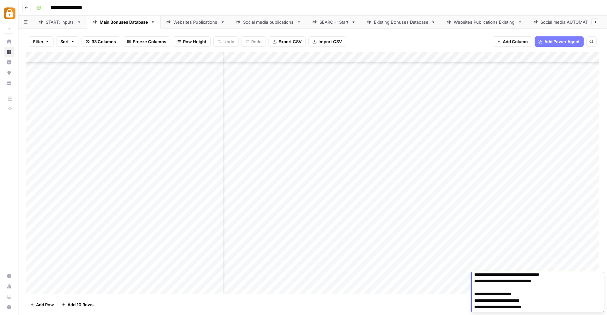
scroll to position [35, 0]
click at [543, 258] on div "Add Column" at bounding box center [312, 173] width 573 height 243
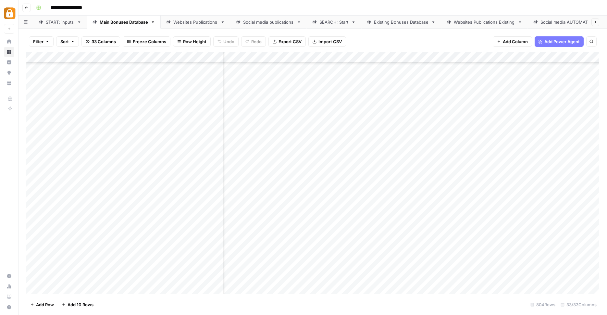
scroll to position [8647, 145]
click at [567, 267] on div "Add Column" at bounding box center [312, 173] width 573 height 243
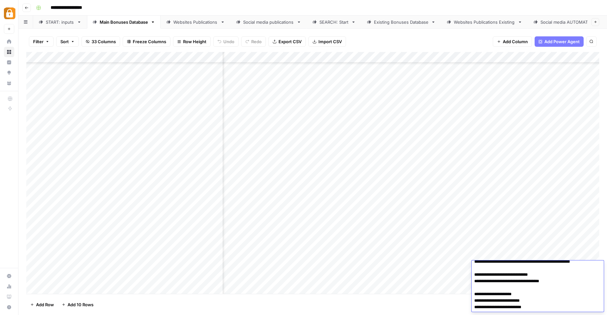
scroll to position [0, 0]
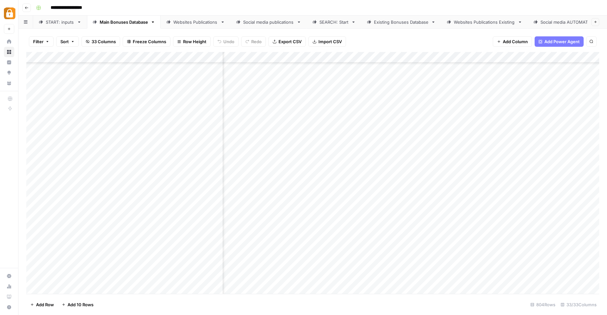
click at [570, 254] on div "Add Column" at bounding box center [312, 173] width 573 height 243
click at [565, 278] on div "Add Column" at bounding box center [312, 173] width 573 height 243
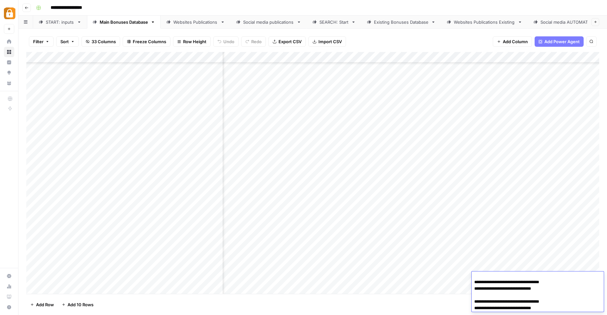
scroll to position [4, 0]
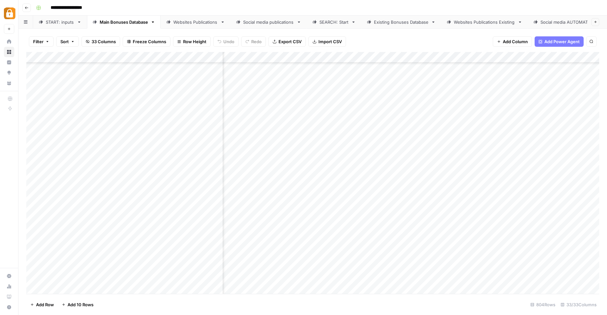
click at [565, 251] on div "Add Column" at bounding box center [312, 173] width 573 height 243
click at [367, 276] on div "Add Column" at bounding box center [312, 173] width 573 height 243
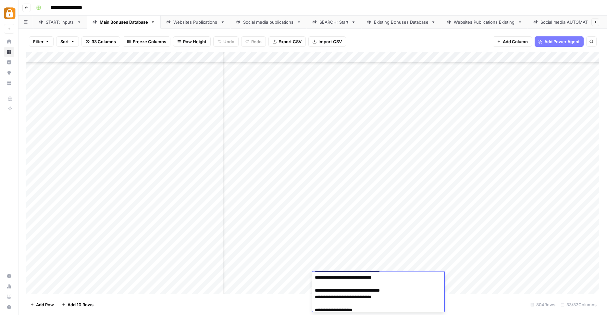
scroll to position [19, 0]
drag, startPoint x: 318, startPoint y: 278, endPoint x: 357, endPoint y: 277, distance: 39.3
click at [357, 277] on textarea "**********" at bounding box center [378, 291] width 132 height 74
click at [342, 287] on textarea "**********" at bounding box center [378, 291] width 132 height 74
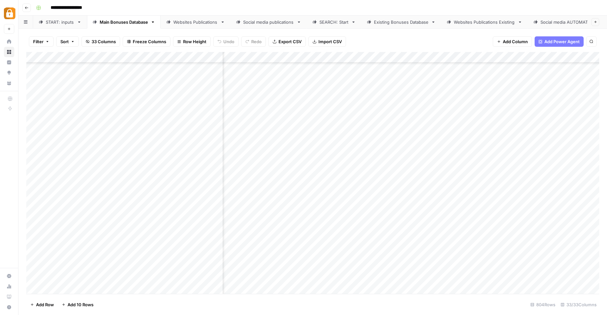
click at [370, 135] on div "Add Column" at bounding box center [312, 173] width 573 height 243
click at [404, 26] on link "Existing Bonuses Database" at bounding box center [401, 22] width 80 height 13
click at [337, 24] on div "SEARCH: Start" at bounding box center [333, 22] width 29 height 6
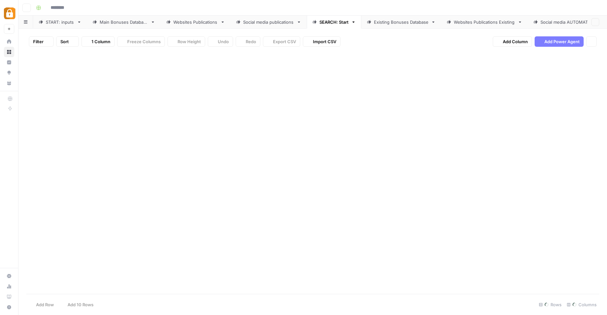
type input "**********"
click at [392, 24] on div "Existing Bonuses Database" at bounding box center [401, 22] width 55 height 6
click at [340, 25] on div "SEARCH: Start" at bounding box center [333, 22] width 29 height 6
click at [385, 55] on div "Add Column" at bounding box center [312, 140] width 573 height 176
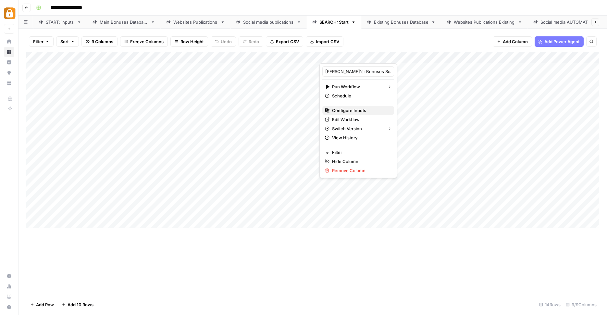
click at [370, 112] on span "Configure Inputs" at bounding box center [360, 110] width 57 height 6
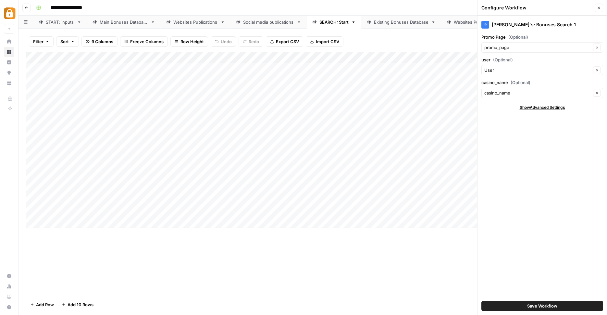
click at [387, 56] on div "Add Column" at bounding box center [312, 140] width 573 height 176
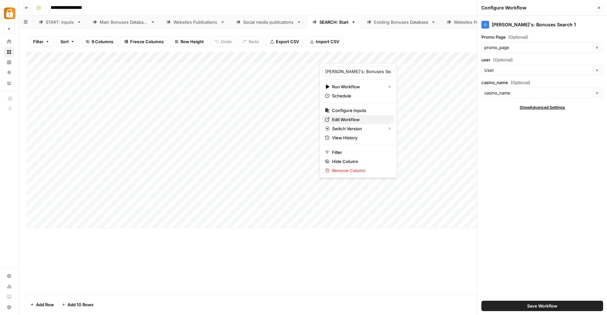
click at [351, 121] on span "Edit Workflow" at bounding box center [360, 119] width 57 height 6
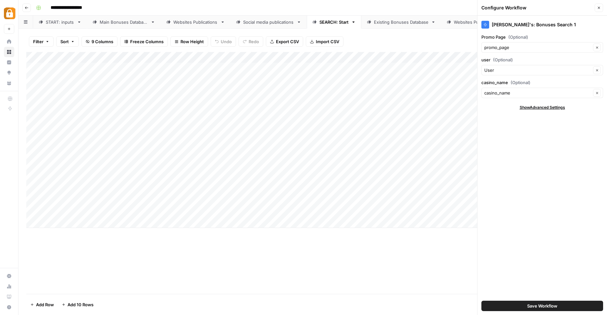
click at [128, 22] on div "Main Bonuses Database" at bounding box center [124, 22] width 48 height 6
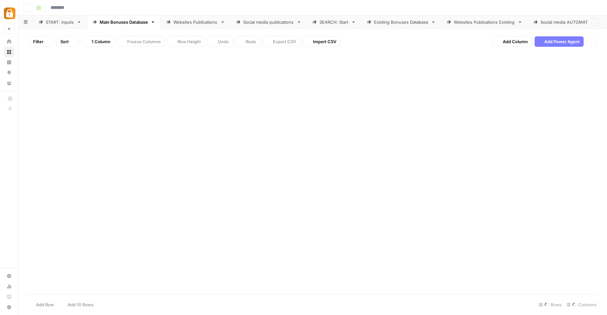
type input "**********"
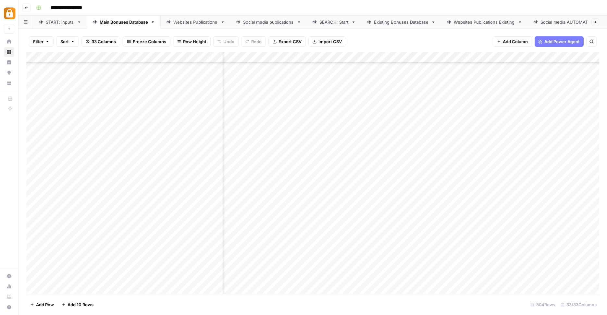
scroll to position [8647, 236]
click at [506, 277] on div "Add Column" at bounding box center [312, 173] width 573 height 243
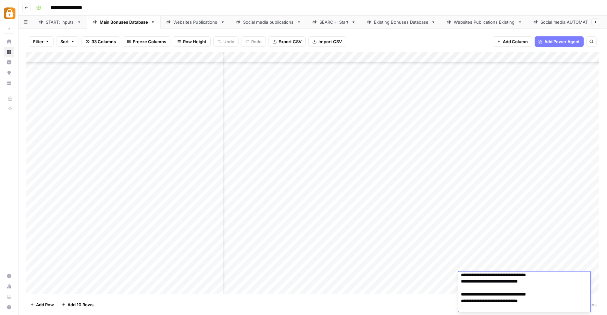
scroll to position [14, 0]
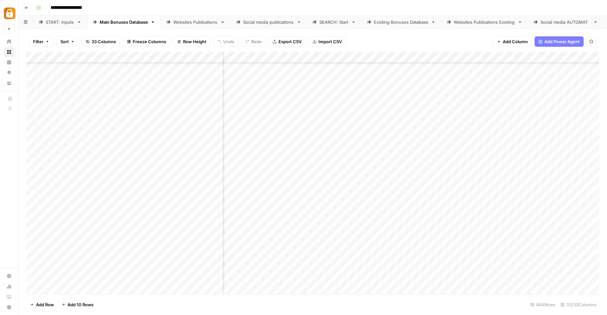
click at [442, 276] on div "Add Column" at bounding box center [312, 173] width 573 height 243
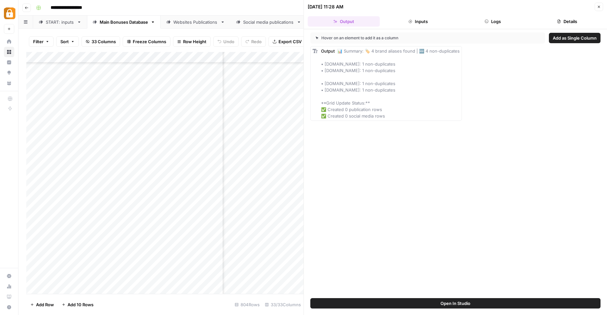
click at [490, 20] on button "Logs" at bounding box center [492, 21] width 72 height 10
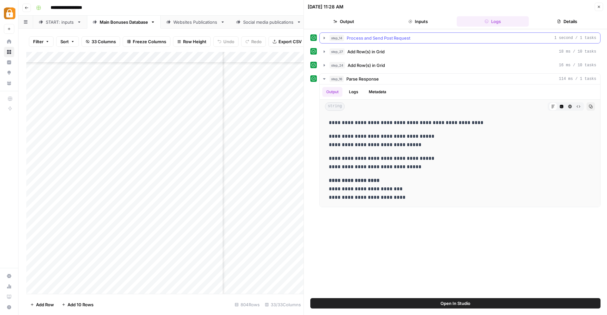
click at [322, 34] on button "step_14 Process and Send Post Request 1 second / 1 tasks" at bounding box center [460, 38] width 280 height 10
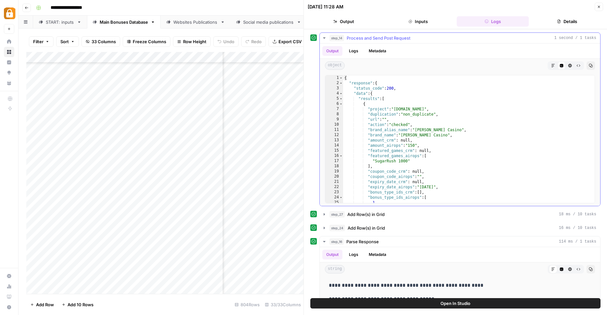
click at [355, 51] on button "Logs" at bounding box center [353, 51] width 17 height 10
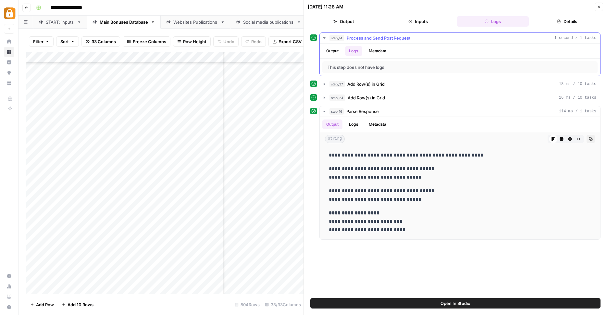
click at [336, 50] on button "Output" at bounding box center [332, 51] width 20 height 10
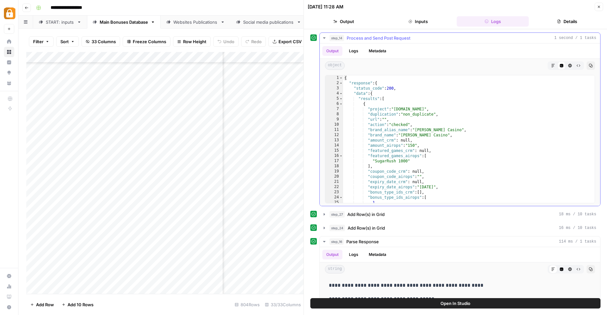
click at [358, 50] on button "Logs" at bounding box center [353, 51] width 17 height 10
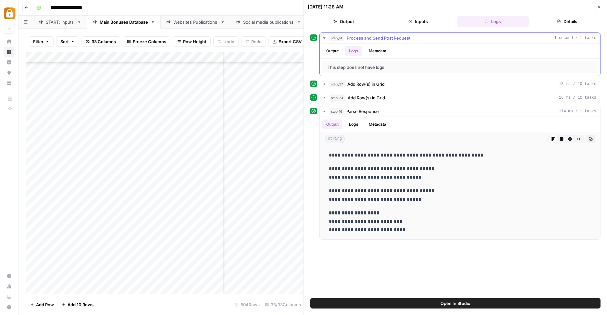
click at [335, 52] on button "Output" at bounding box center [332, 51] width 20 height 10
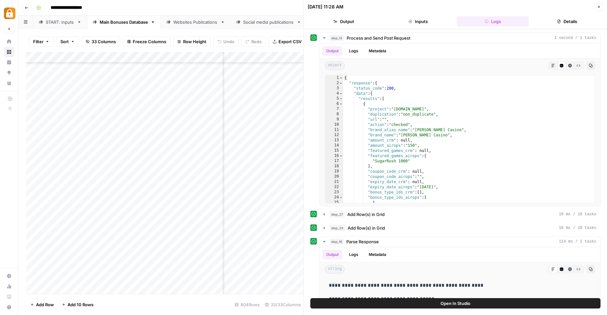
scroll to position [8647, 0]
click at [255, 276] on div "Add Column" at bounding box center [164, 173] width 277 height 243
click at [258, 278] on div "Add Column" at bounding box center [164, 173] width 277 height 243
click at [258, 278] on textarea "**********" at bounding box center [274, 277] width 104 height 9
type textarea "*********"
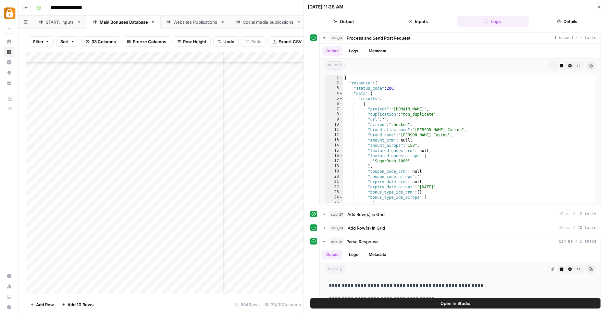
scroll to position [8647, 365]
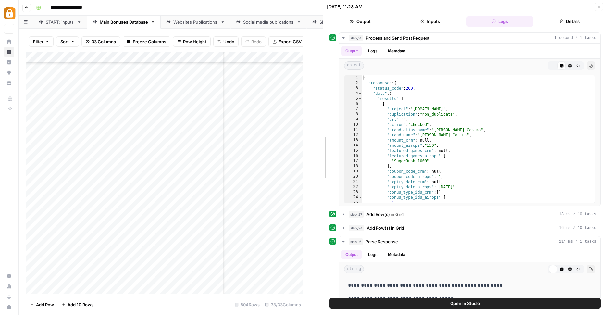
drag, startPoint x: 305, startPoint y: 276, endPoint x: 361, endPoint y: 276, distance: 56.4
click at [361, 276] on div "10/15/25 at 11:28 AM Close Output Inputs Logs Details step_14 Process and Send …" at bounding box center [464, 157] width 284 height 315
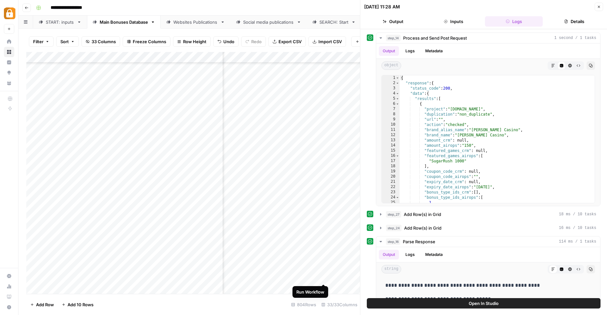
click at [322, 277] on div "Add Column" at bounding box center [193, 173] width 334 height 243
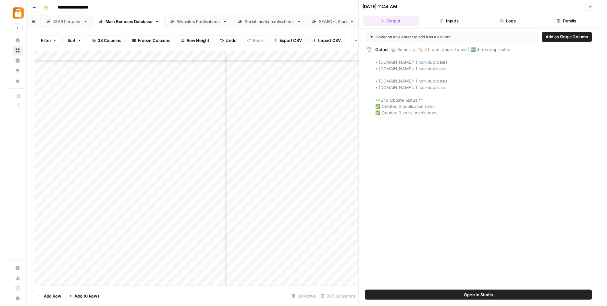
scroll to position [8647, 0]
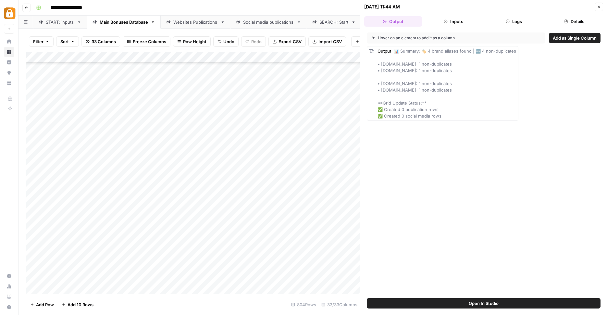
click at [253, 277] on div "Add Column" at bounding box center [193, 173] width 334 height 243
type textarea "**********"
click at [265, 274] on div "Add Column" at bounding box center [193, 173] width 334 height 243
